Goal: Task Accomplishment & Management: Complete application form

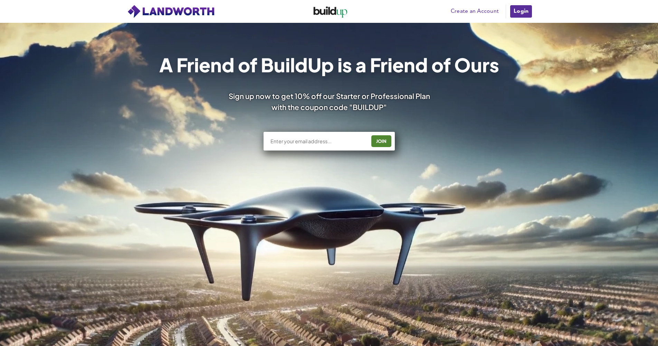
click at [297, 143] on input "text" at bounding box center [318, 141] width 96 height 7
type input "[PERSON_NAME][EMAIL_ADDRESS][DOMAIN_NAME]"
click at [380, 140] on div "JOIN" at bounding box center [382, 140] width 16 height 11
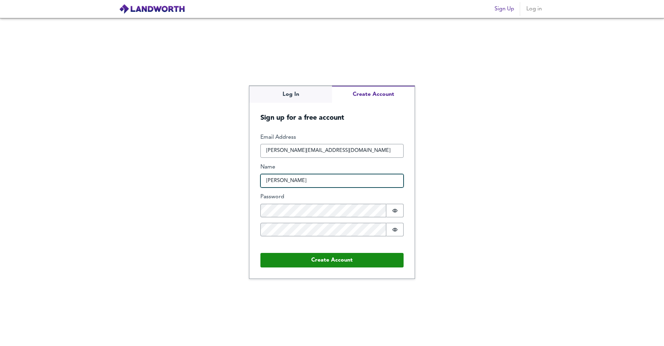
type input "[PERSON_NAME]"
click at [392, 210] on icon "Show password" at bounding box center [395, 211] width 6 height 6
click at [398, 229] on button "Password is hidden" at bounding box center [394, 229] width 17 height 13
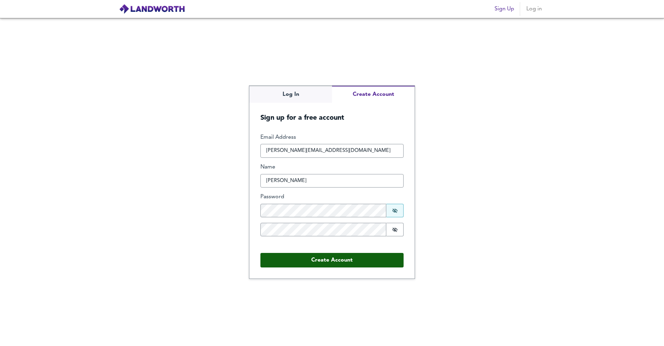
click at [337, 258] on button "Create Account" at bounding box center [331, 260] width 143 height 15
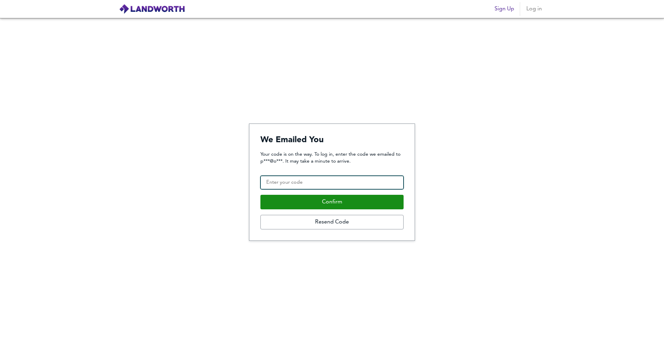
click at [329, 183] on input "Confirmation Code" at bounding box center [331, 183] width 143 height 14
type input "204681"
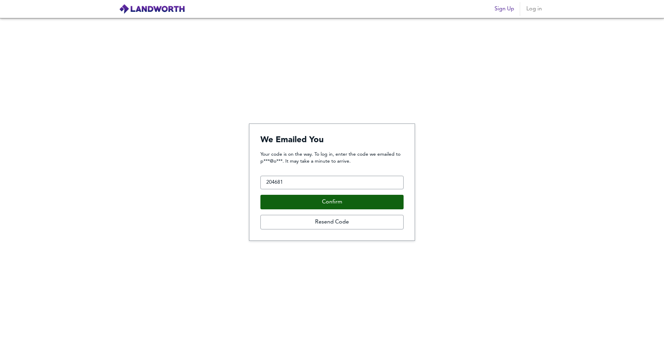
click at [334, 204] on button "Confirm" at bounding box center [331, 202] width 143 height 15
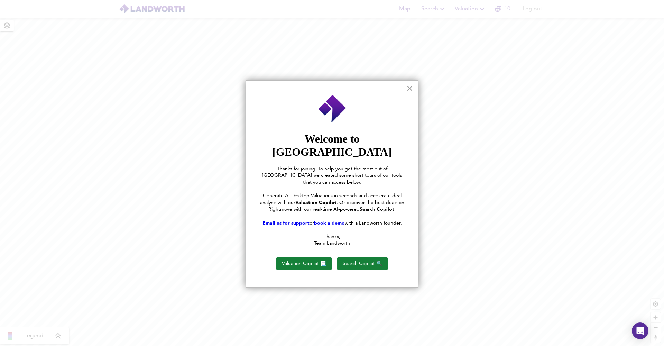
click at [408, 87] on button "×" at bounding box center [409, 88] width 7 height 11
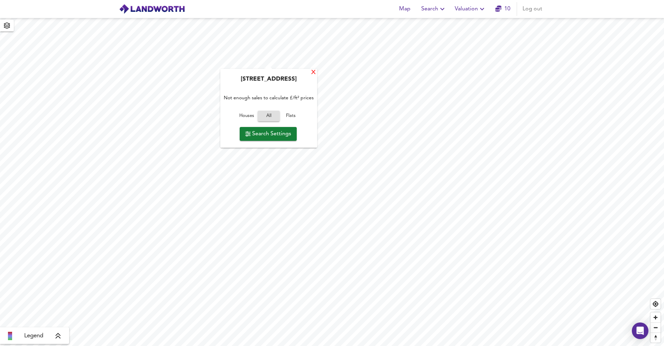
click at [313, 73] on div "X" at bounding box center [313, 72] width 6 height 7
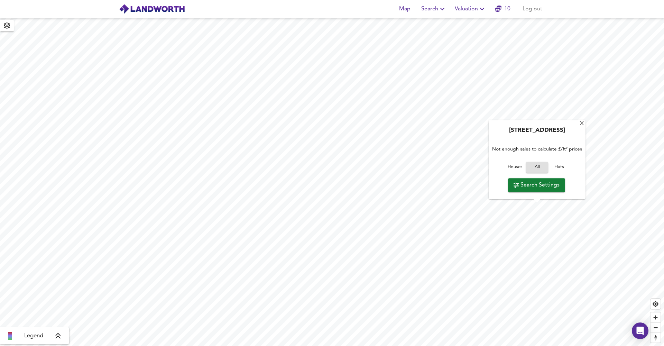
click at [504, 12] on link "10" at bounding box center [502, 9] width 15 height 10
